Goal: Information Seeking & Learning: Learn about a topic

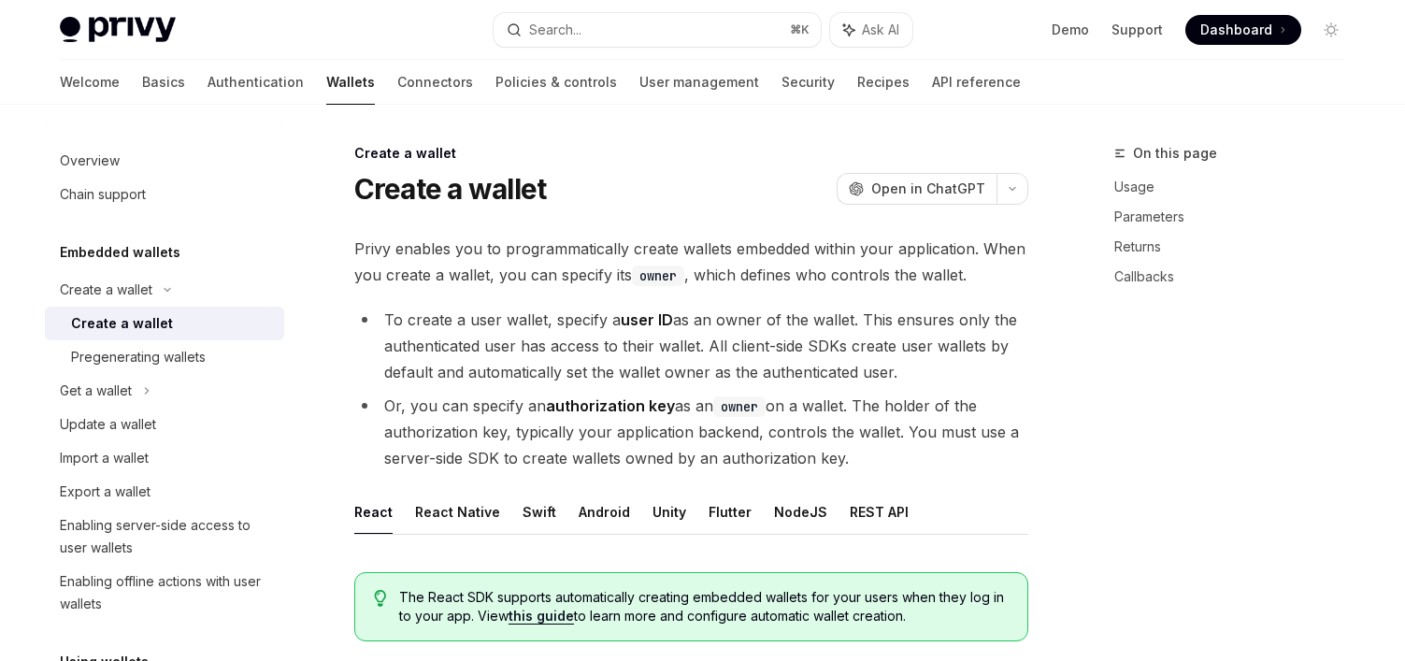
scroll to position [557, 0]
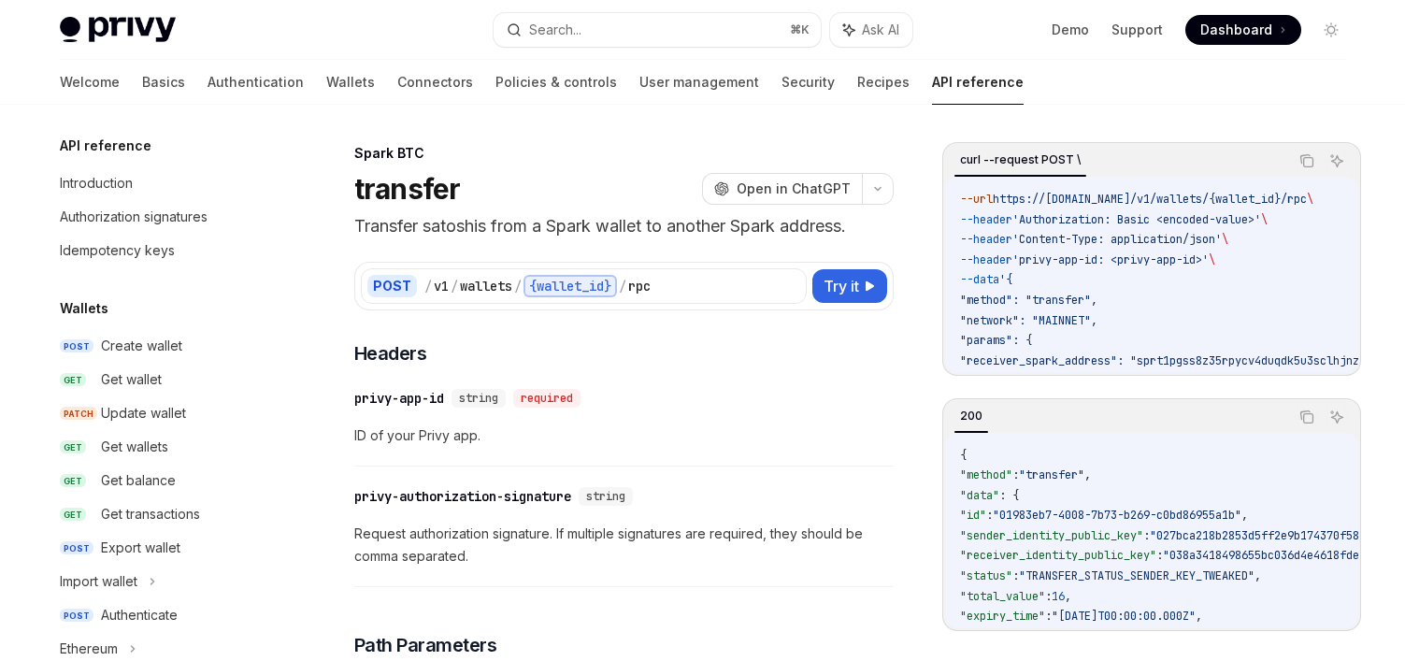
scroll to position [400, 0]
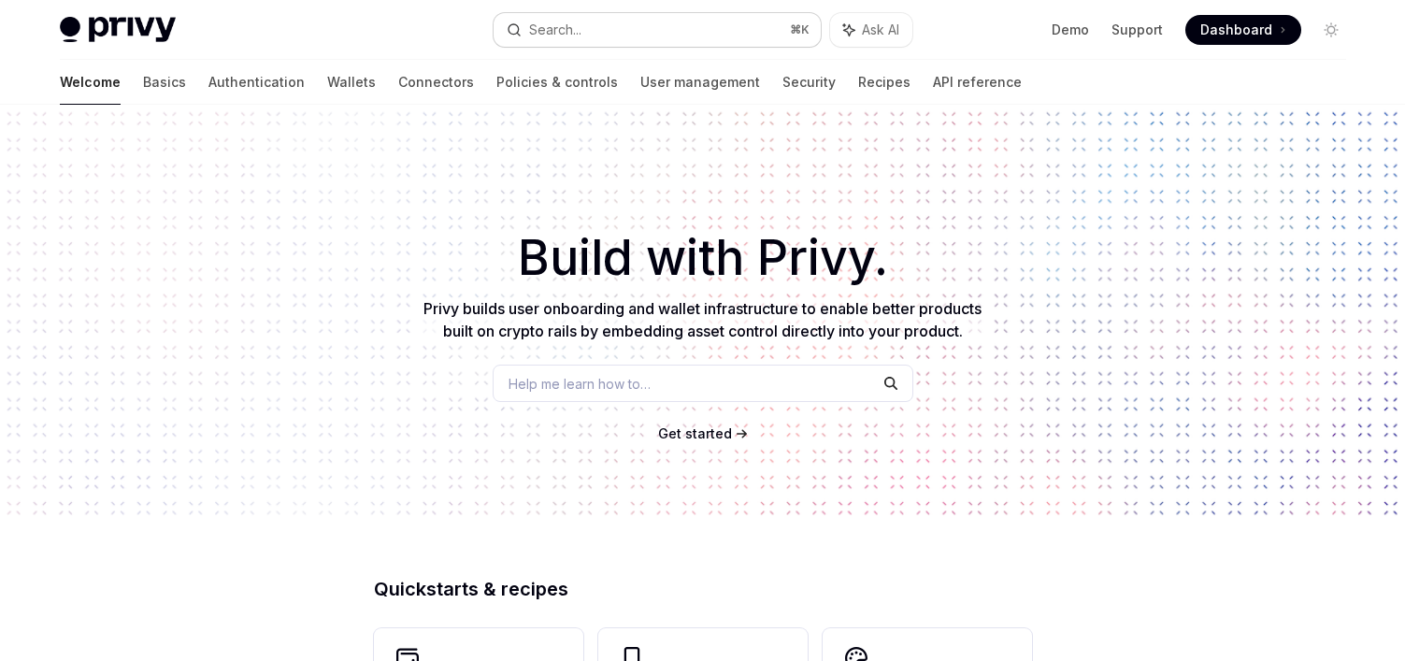
click at [694, 22] on button "Search... ⌘ K" at bounding box center [656, 30] width 327 height 34
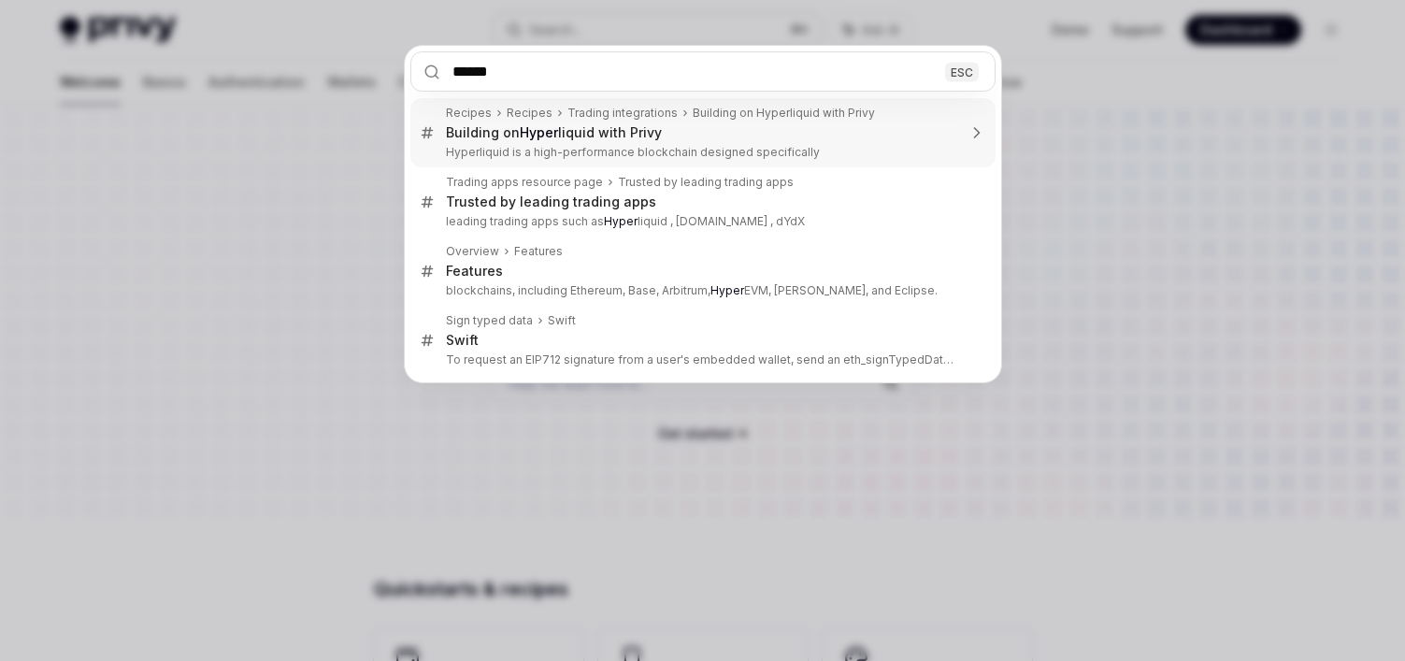
type input "*******"
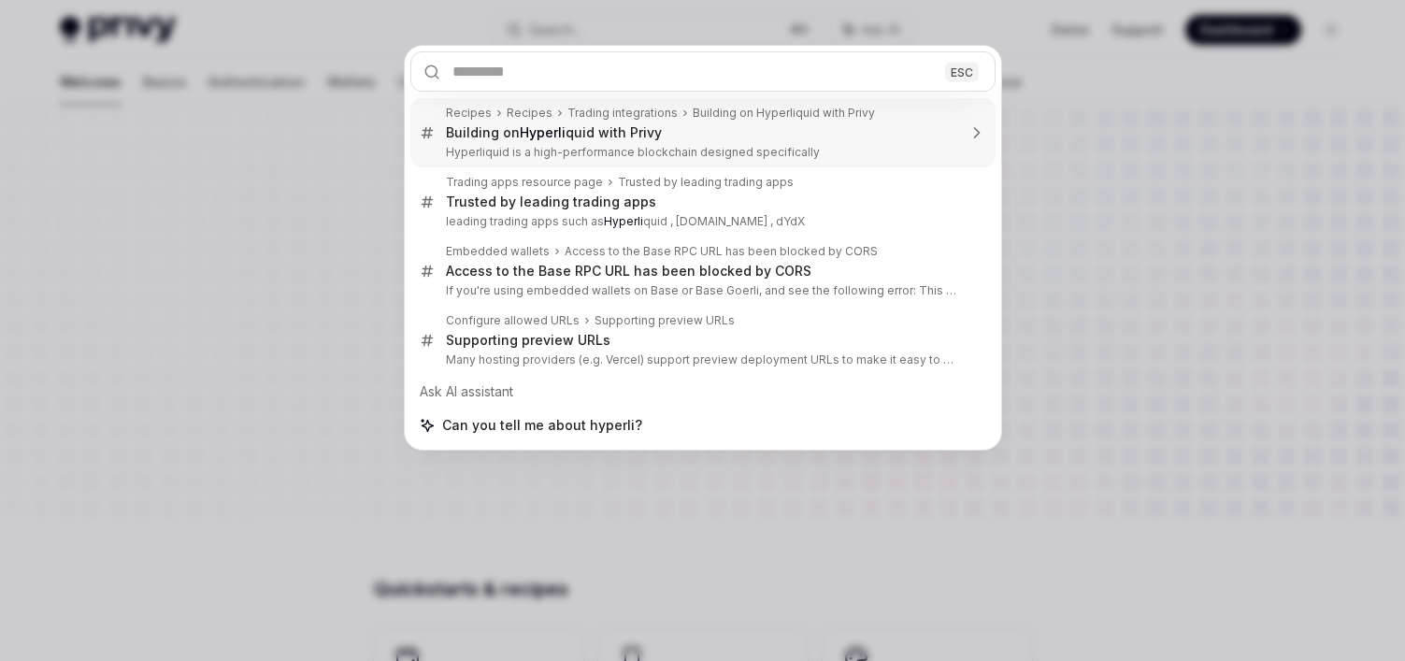
type textarea "*"
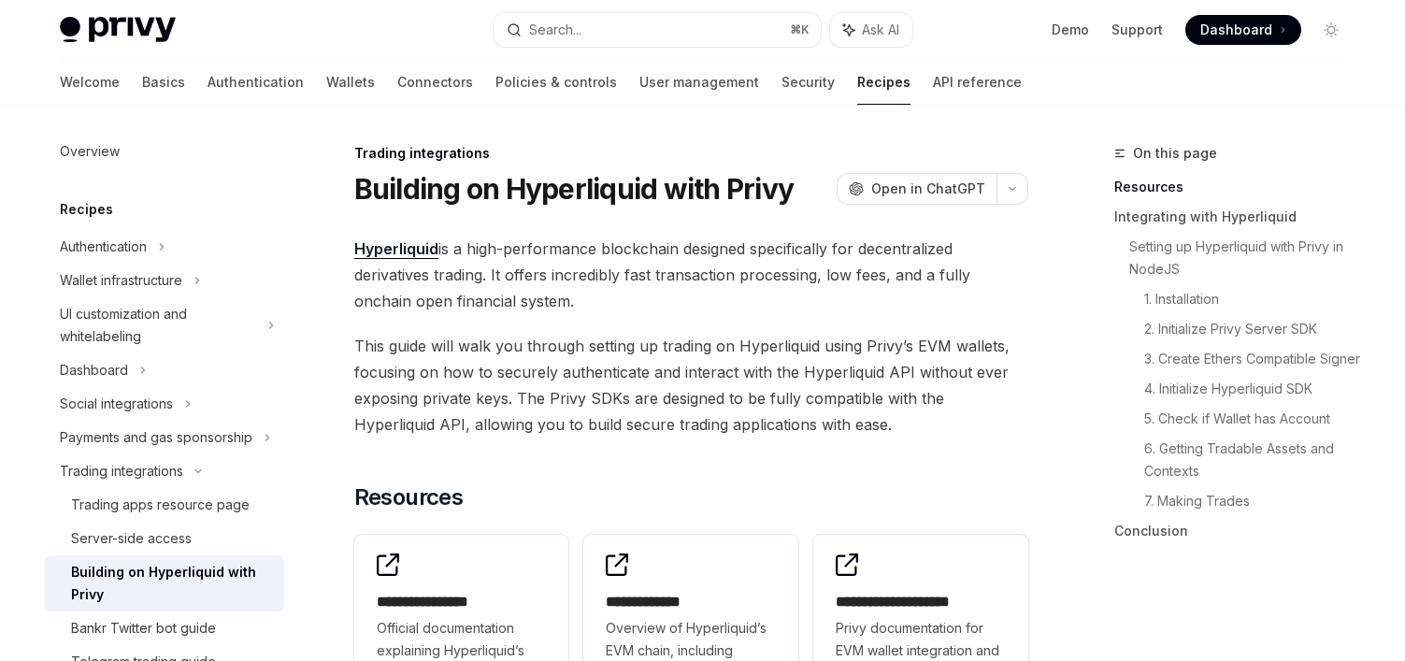
scroll to position [105, 0]
